Goal: Information Seeking & Learning: Learn about a topic

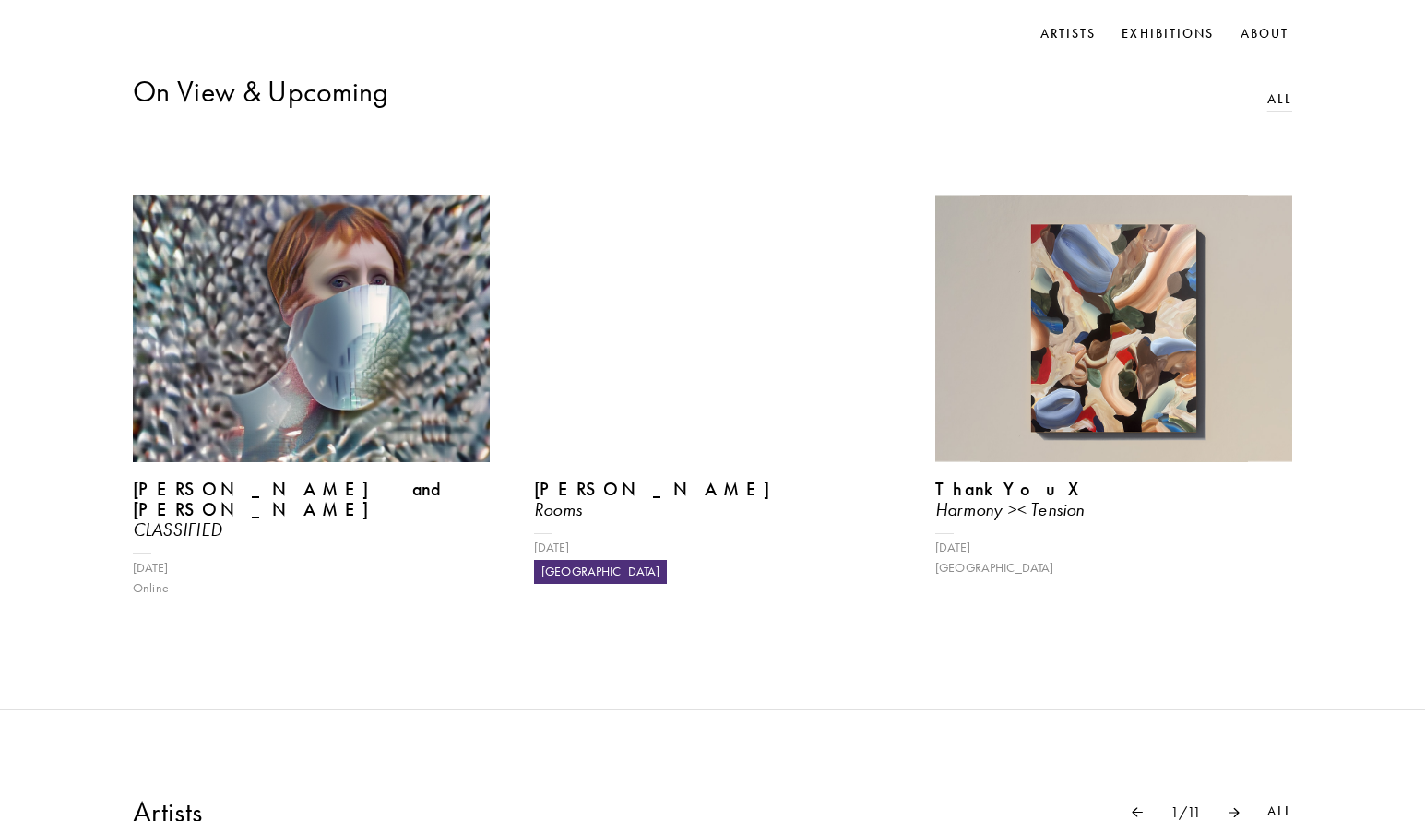
scroll to position [738, 0]
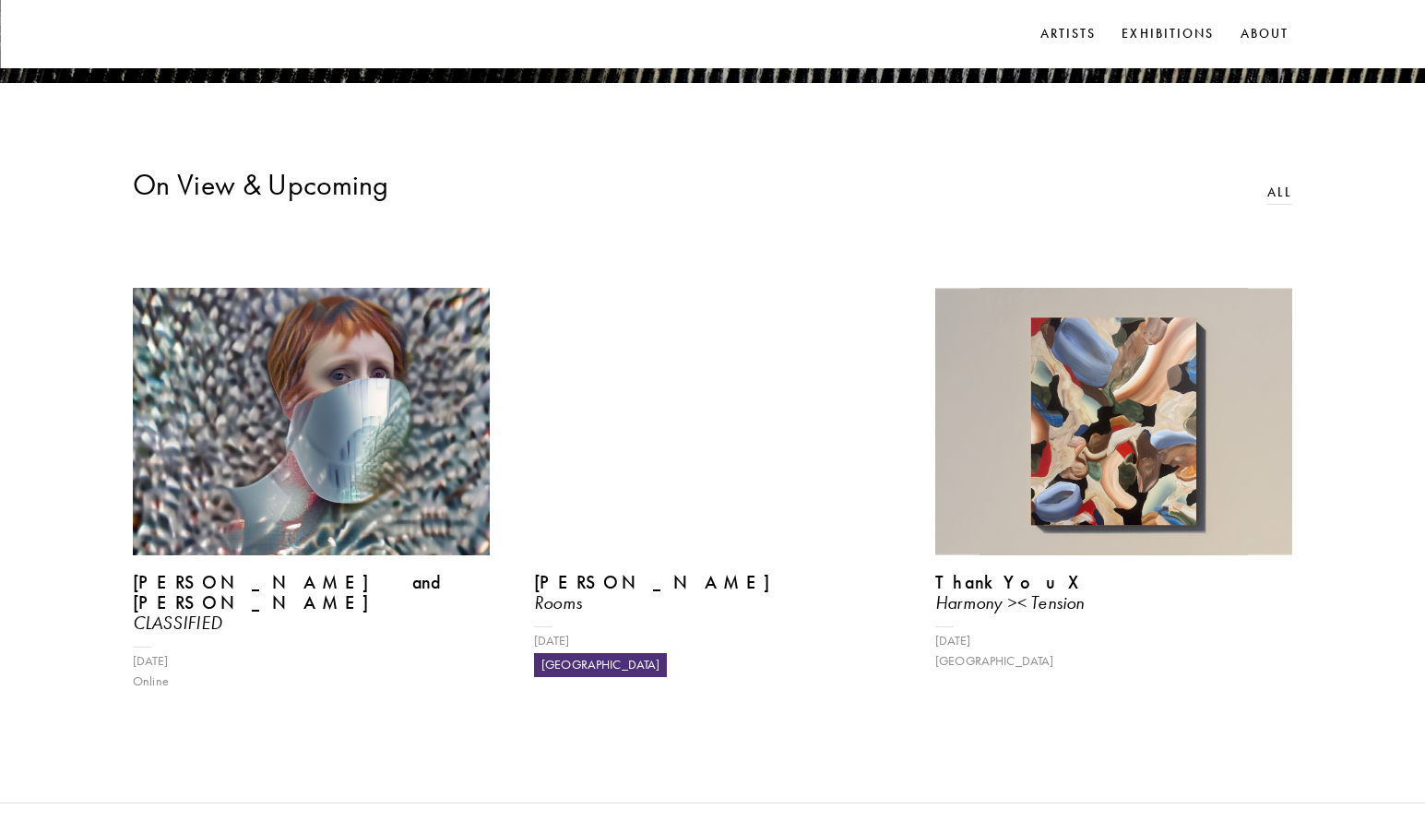
click at [1260, 199] on div "On View & Upcoming All" at bounding box center [712, 190] width 1425 height 48
click at [1282, 203] on link "All" at bounding box center [1280, 193] width 25 height 20
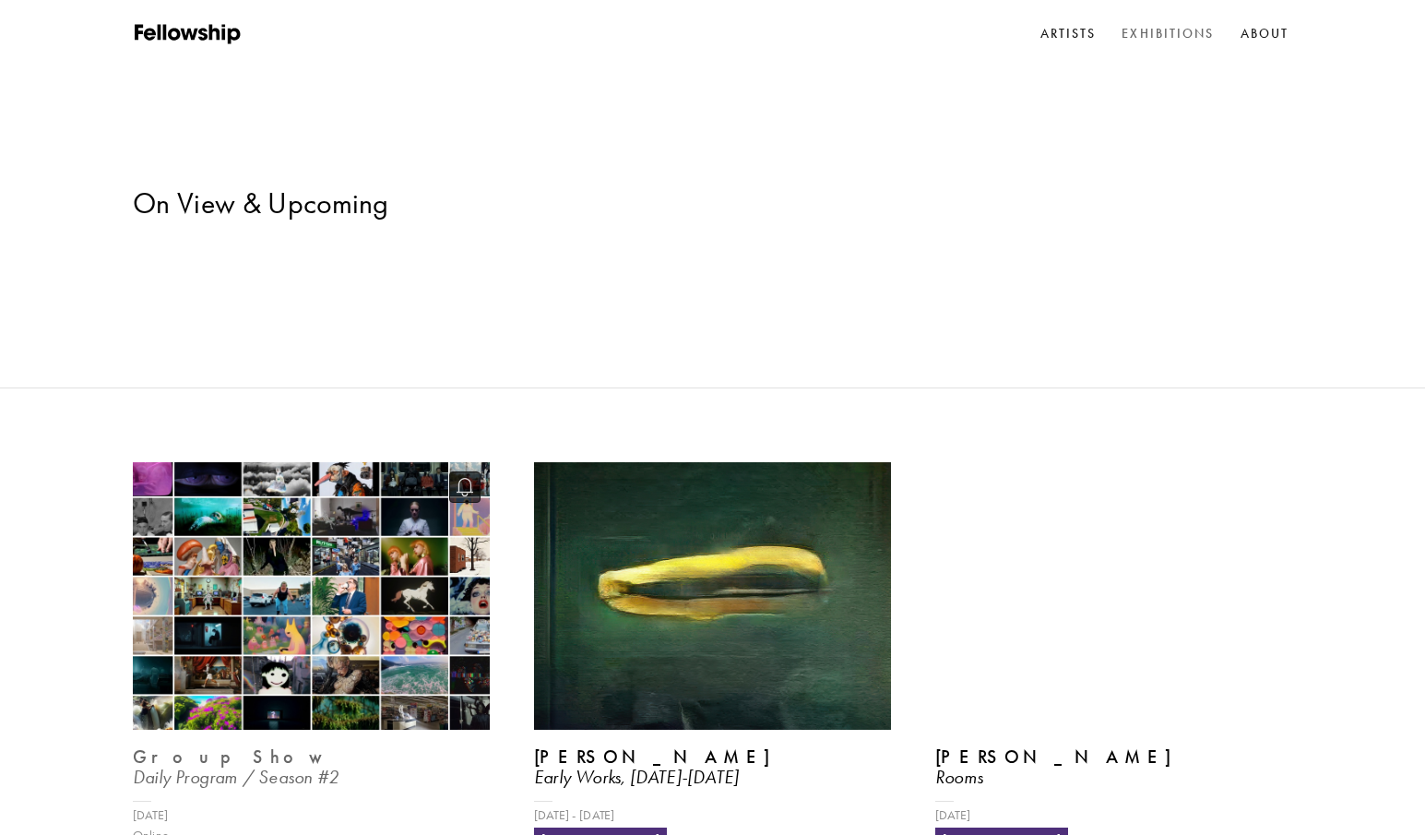
click at [243, 530] on img at bounding box center [311, 597] width 368 height 276
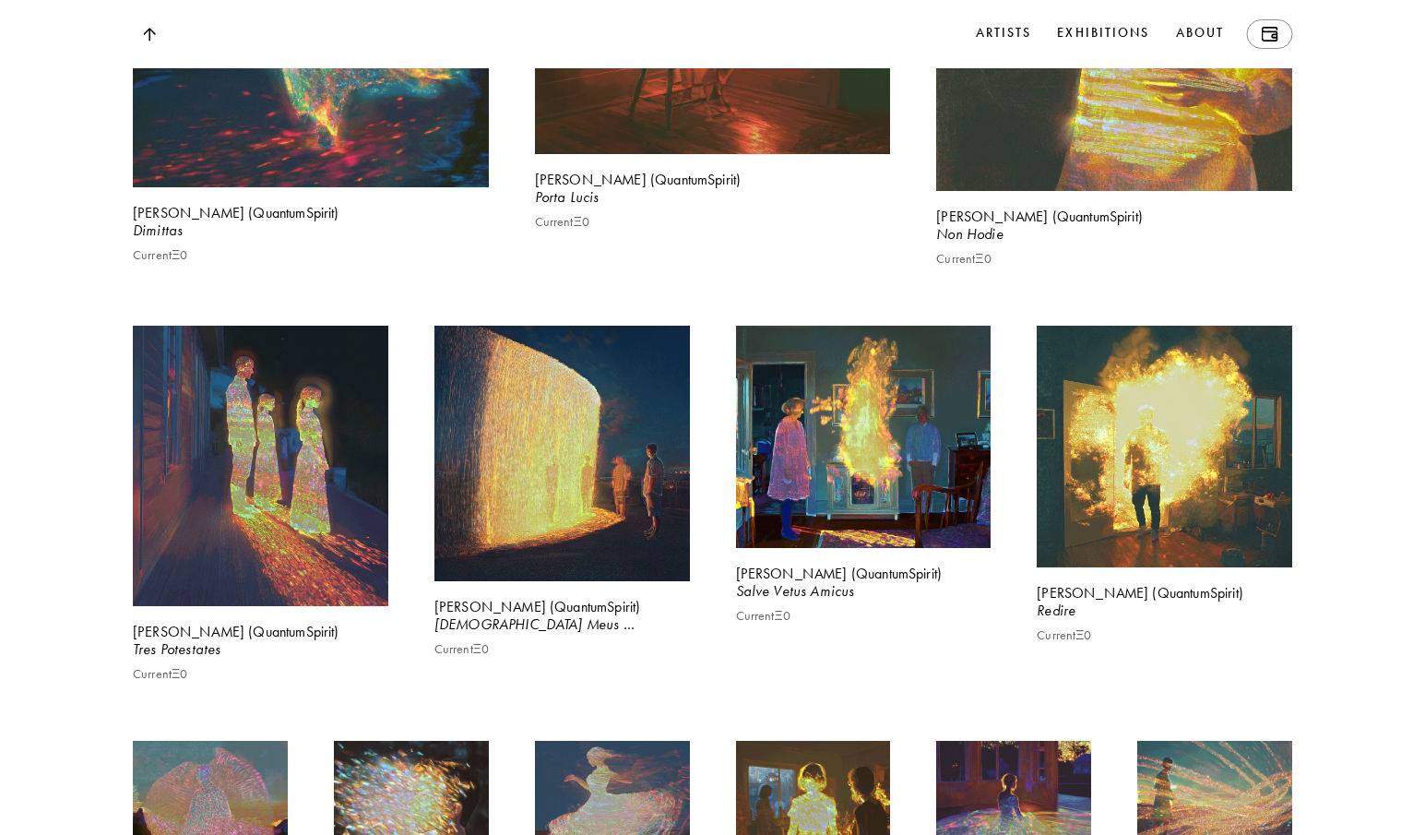
scroll to position [1938, 0]
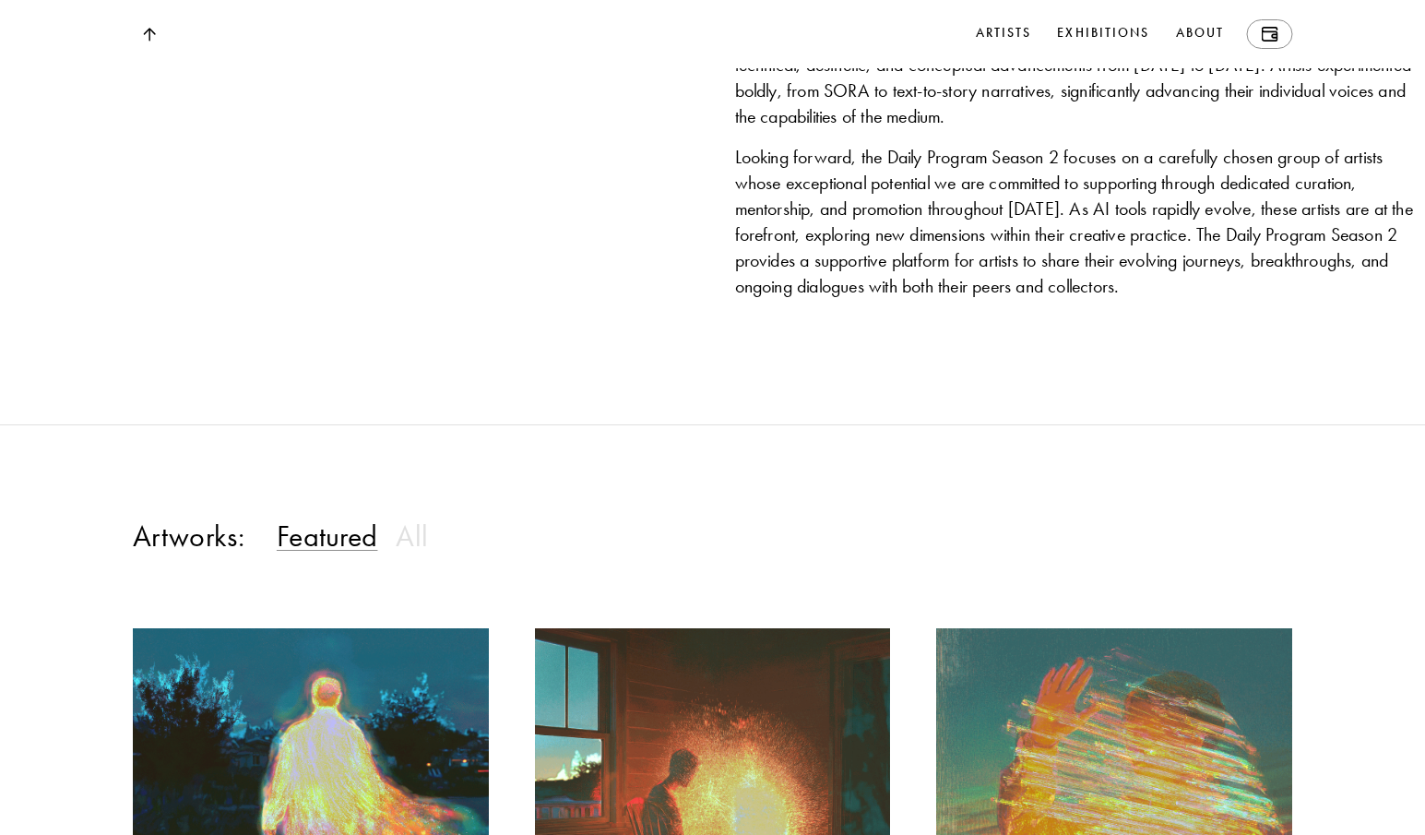
scroll to position [1845, 0]
